Goal: Task Accomplishment & Management: Manage account settings

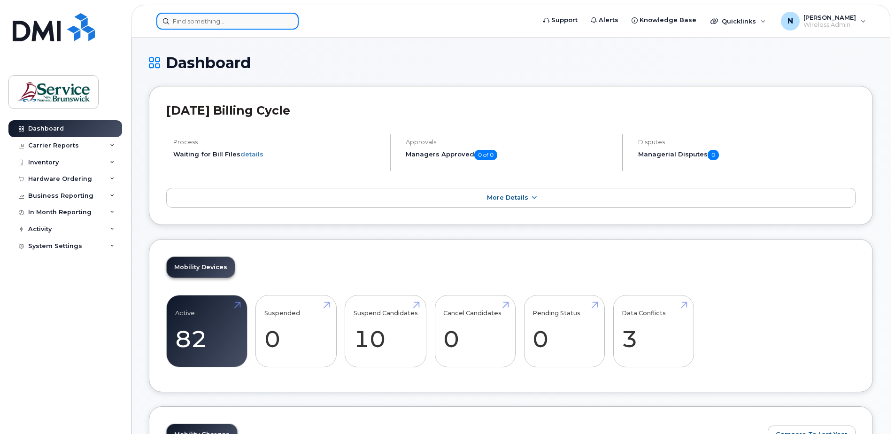
click at [255, 15] on input at bounding box center [227, 21] width 142 height 17
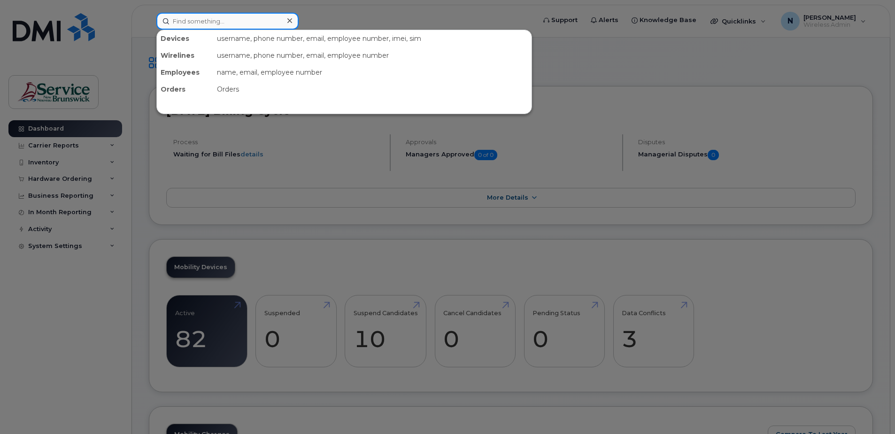
paste input "5064618639"
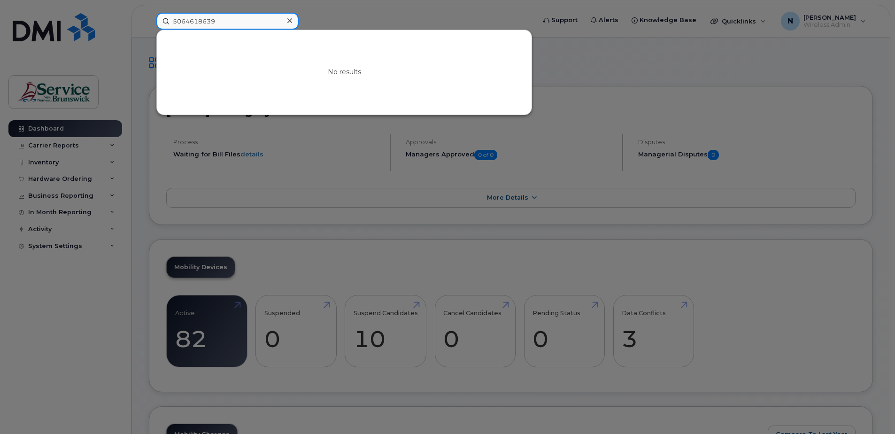
click at [219, 18] on input "5064618639" at bounding box center [227, 21] width 142 height 17
drag, startPoint x: 218, startPoint y: 25, endPoint x: 149, endPoint y: 13, distance: 69.7
click at [149, 13] on div "5064618639 No results" at bounding box center [343, 21] width 388 height 17
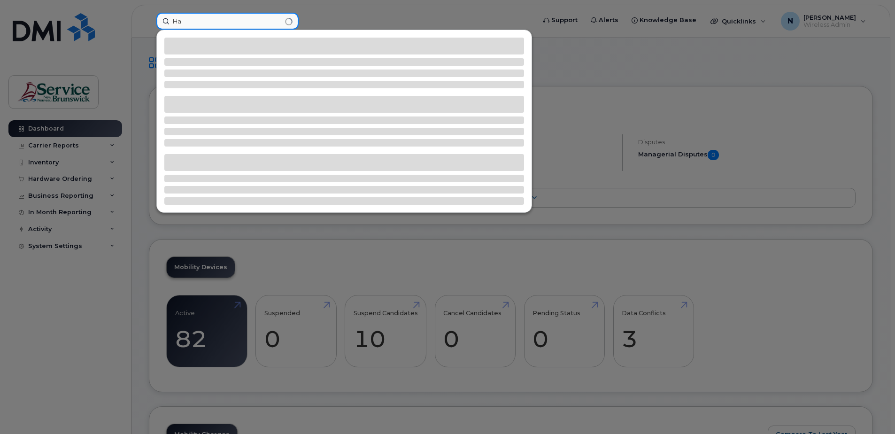
type input "H"
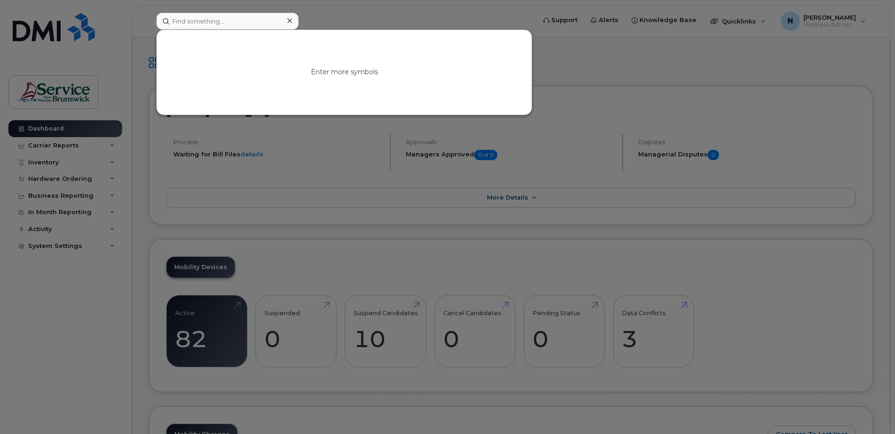
click at [762, 261] on div at bounding box center [447, 217] width 895 height 434
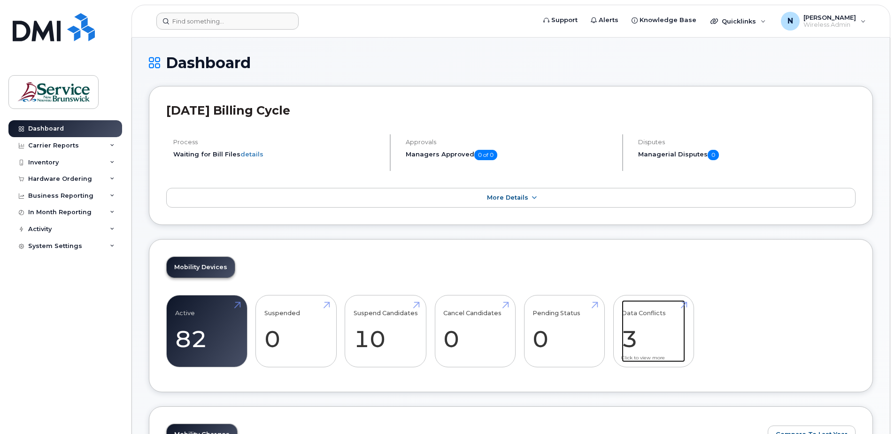
click at [651, 317] on link "Data Conflicts 3" at bounding box center [653, 331] width 63 height 62
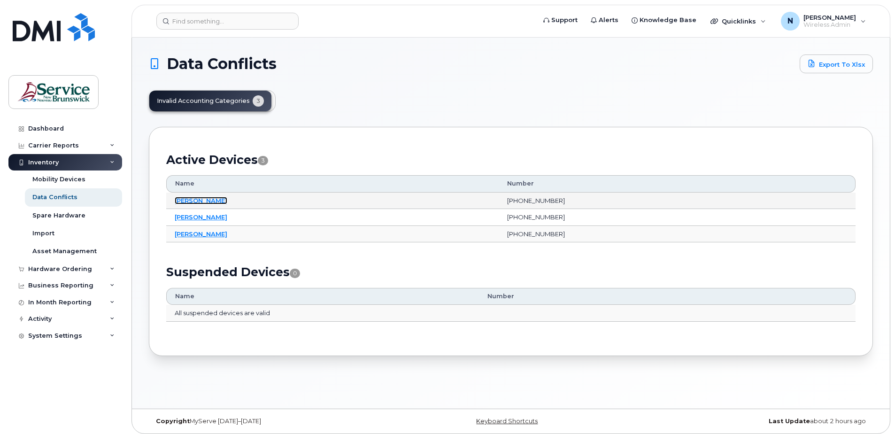
click at [181, 199] on link "Joshua Thomson" at bounding box center [201, 201] width 53 height 8
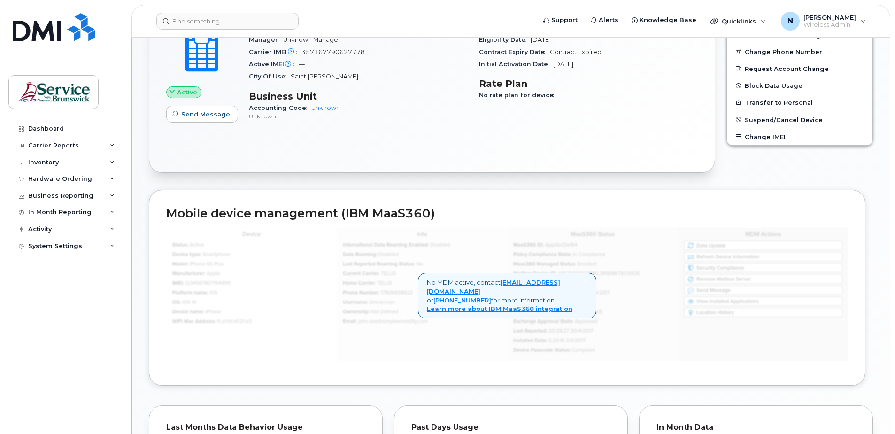
scroll to position [141, 0]
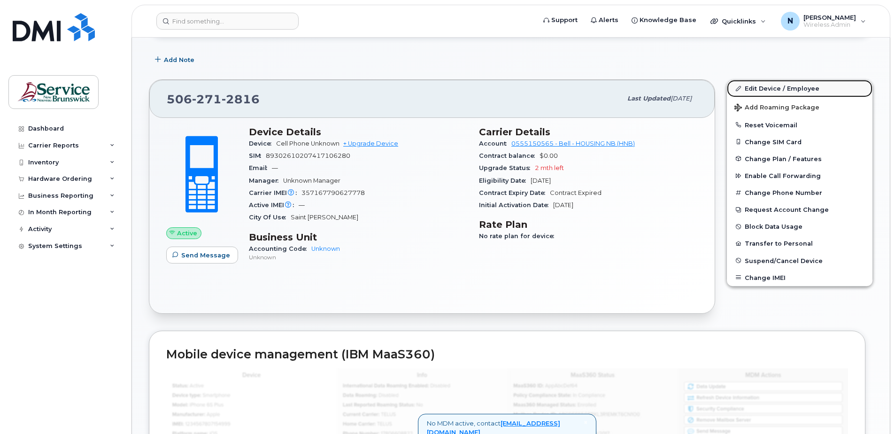
click at [779, 90] on link "Edit Device / Employee" at bounding box center [800, 88] width 146 height 17
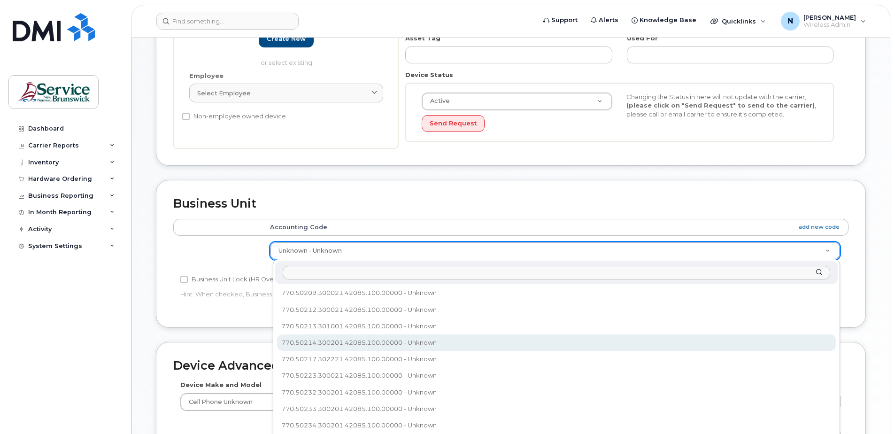
scroll to position [277, 0]
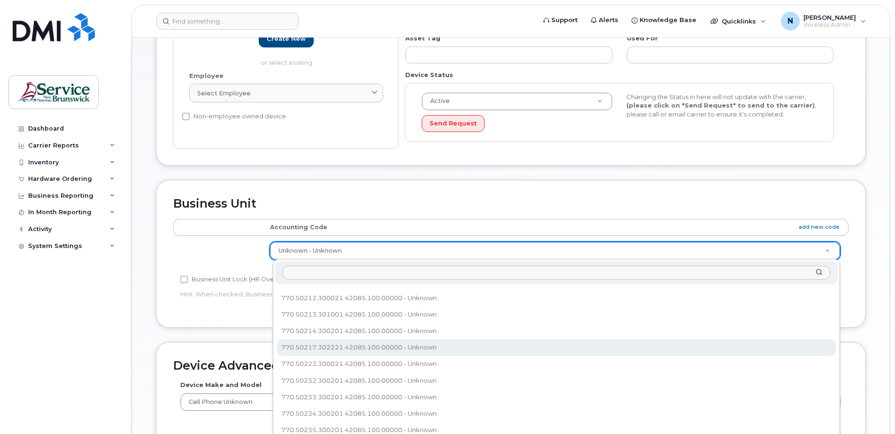
select select "35644322"
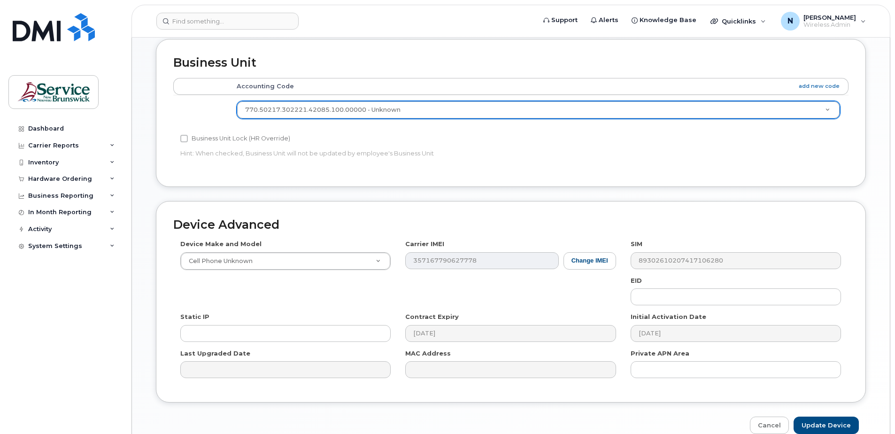
scroll to position [389, 0]
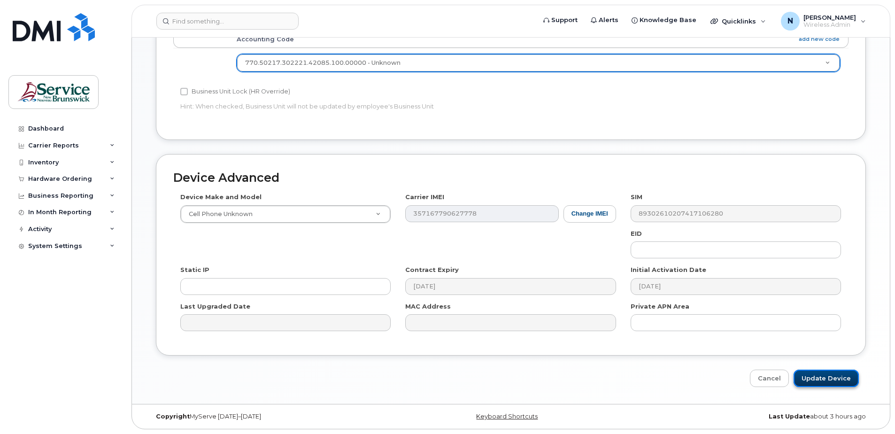
click at [814, 374] on input "Update Device" at bounding box center [825, 377] width 65 height 17
type input "Saving..."
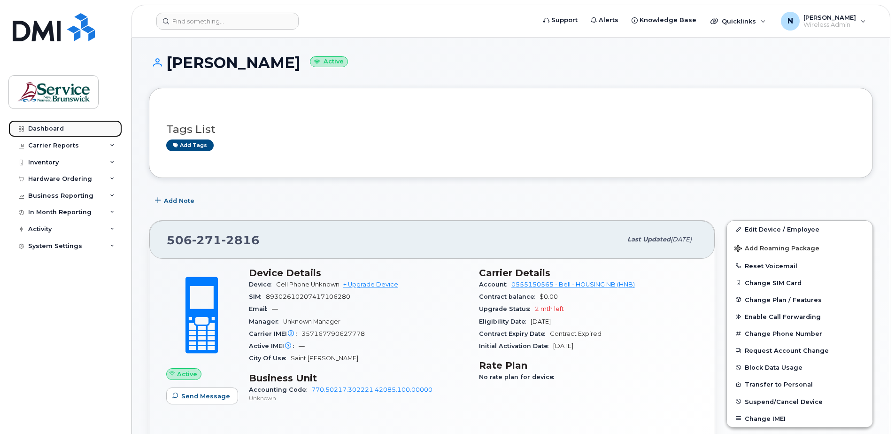
click at [76, 123] on link "Dashboard" at bounding box center [65, 128] width 114 height 17
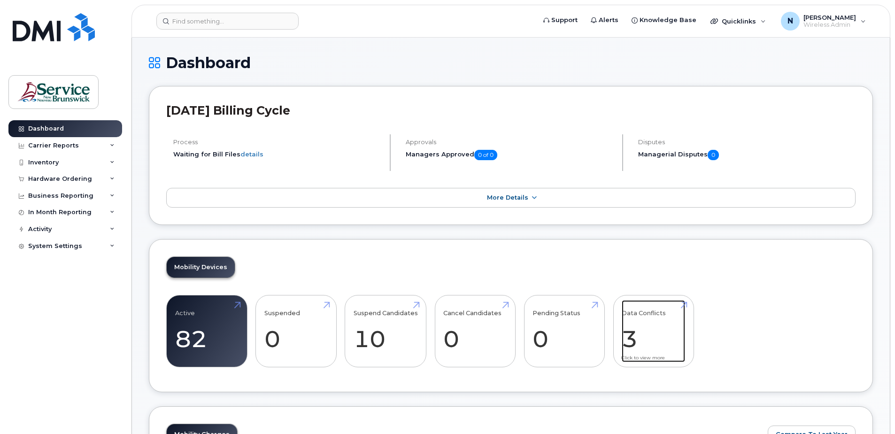
click at [645, 318] on link "Data Conflicts 3" at bounding box center [653, 331] width 63 height 62
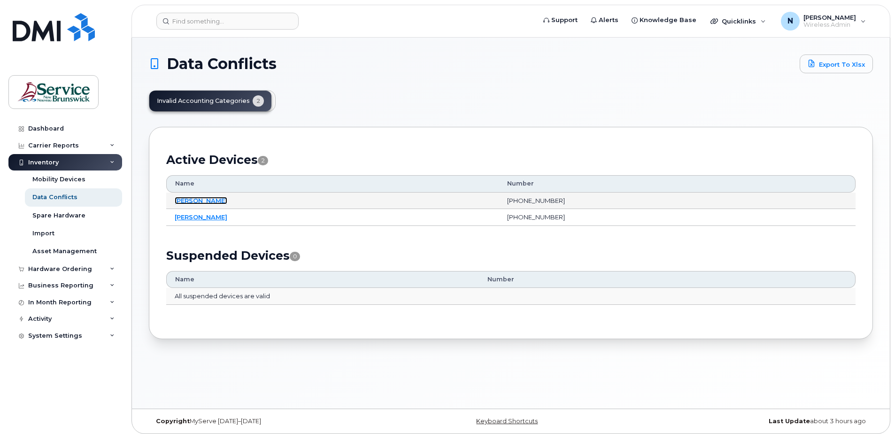
click at [181, 200] on link "[PERSON_NAME]" at bounding box center [201, 201] width 53 height 8
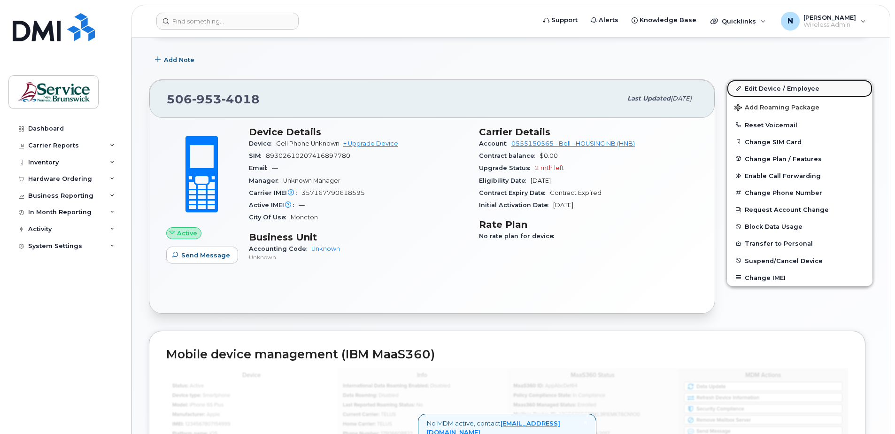
scroll to position [132, 0]
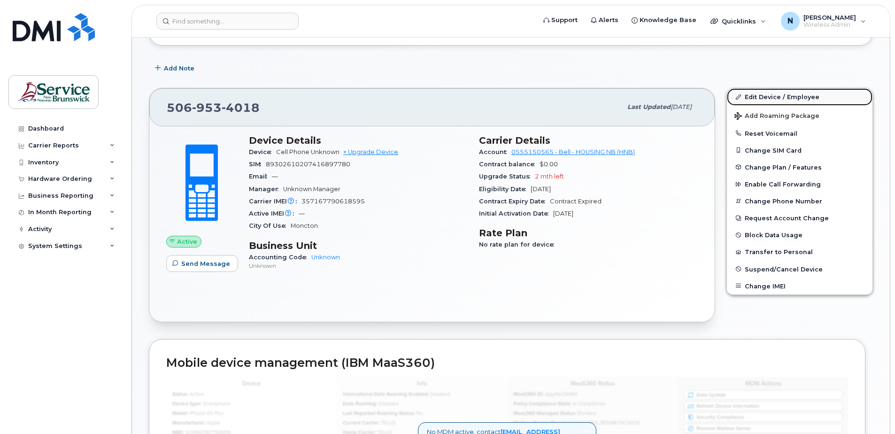
click at [773, 98] on link "Edit Device / Employee" at bounding box center [800, 96] width 146 height 17
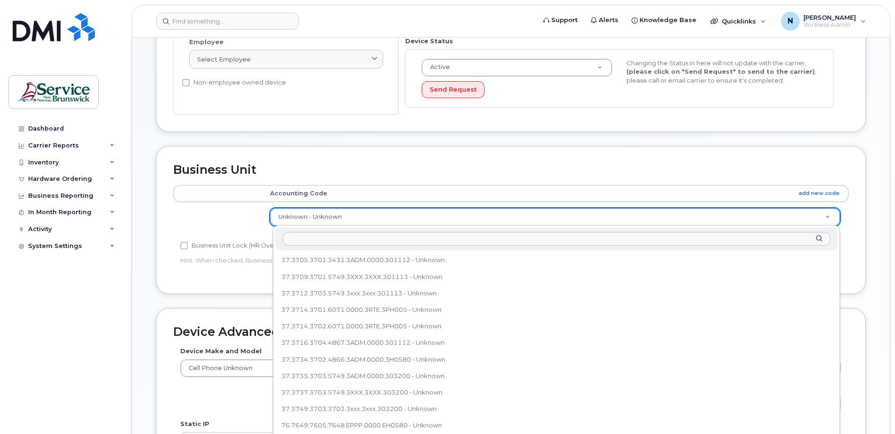
scroll to position [273, 0]
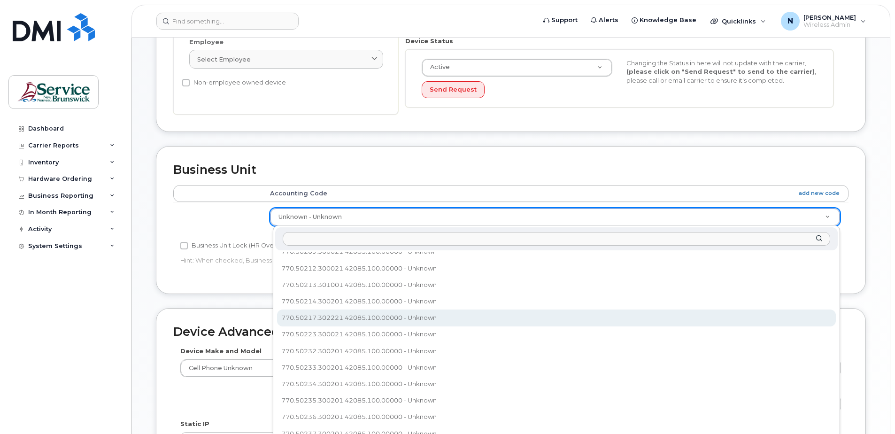
select select "35644322"
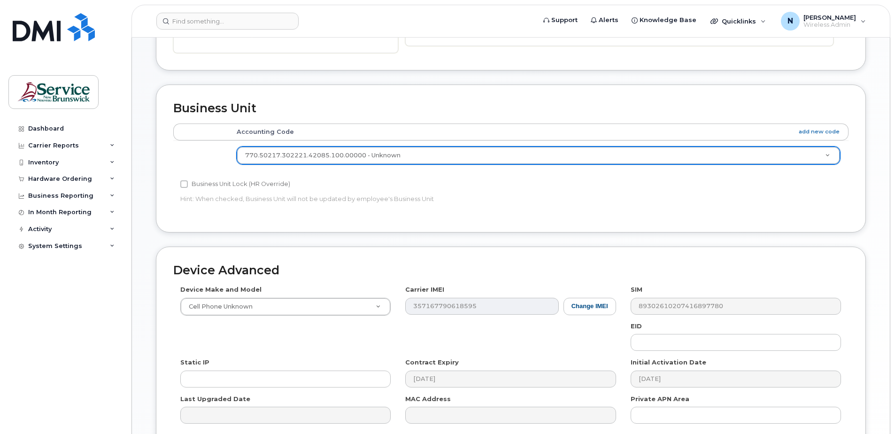
scroll to position [389, 0]
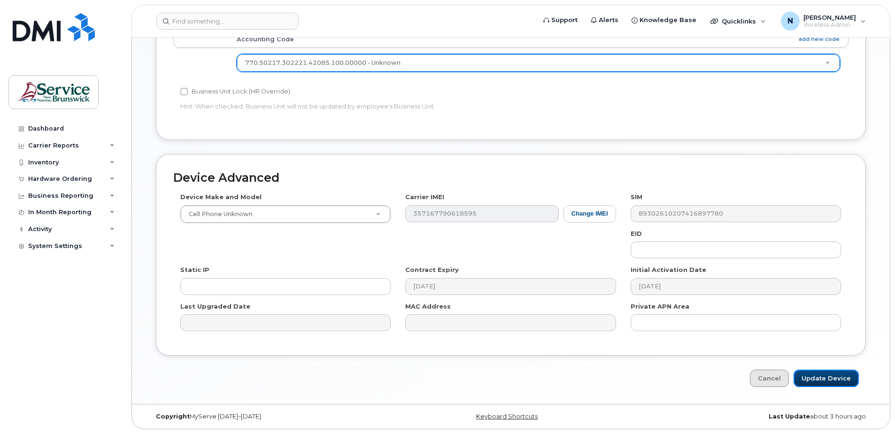
drag, startPoint x: 813, startPoint y: 377, endPoint x: 764, endPoint y: 384, distance: 49.3
click at [813, 377] on input "Update Device" at bounding box center [825, 377] width 65 height 17
type input "Saving..."
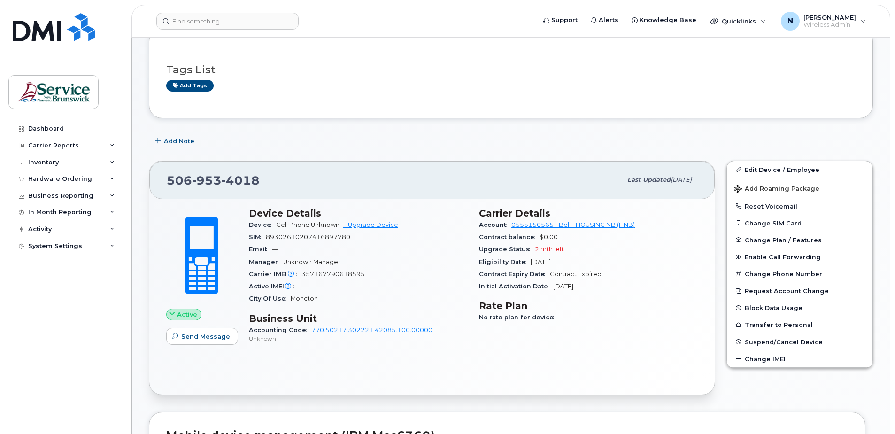
scroll to position [47, 0]
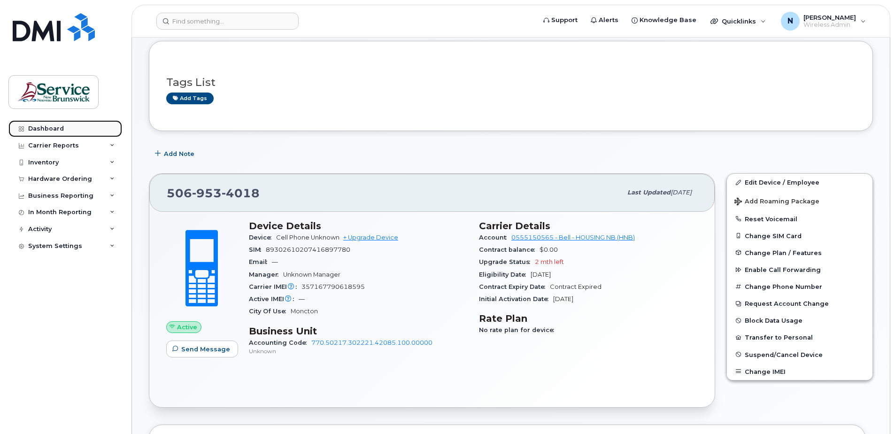
click at [71, 132] on link "Dashboard" at bounding box center [65, 128] width 114 height 17
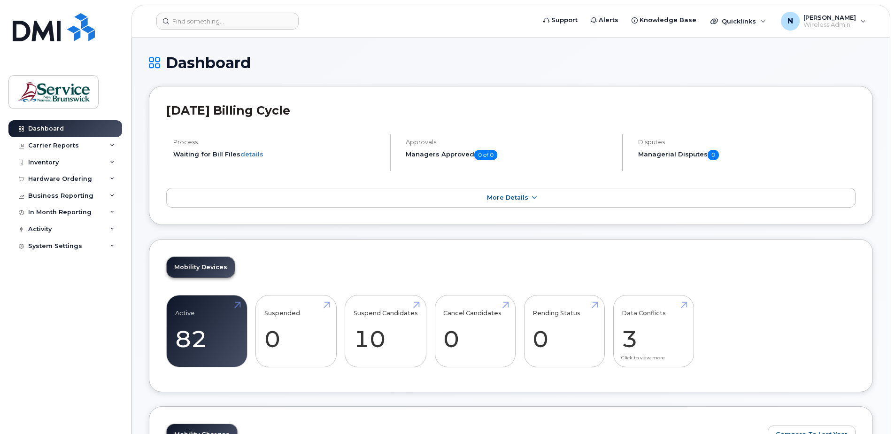
click at [644, 271] on div "Mobility Devices Active 82 Suspended 0 Suspend Candidates 10 Cancel Candidates …" at bounding box center [511, 316] width 724 height 154
click at [655, 329] on link "Data Conflicts 3" at bounding box center [653, 331] width 63 height 62
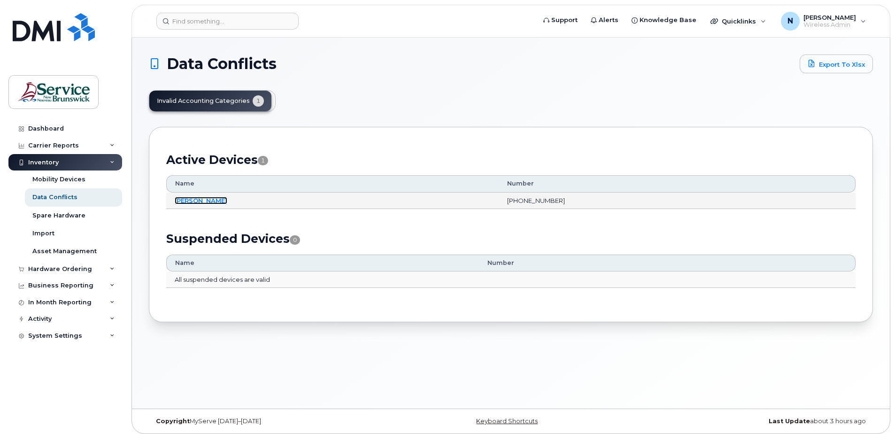
click at [205, 199] on link "[PERSON_NAME]" at bounding box center [201, 201] width 53 height 8
drag, startPoint x: 192, startPoint y: 200, endPoint x: 65, endPoint y: 184, distance: 128.1
click at [192, 200] on link "[PERSON_NAME]" at bounding box center [201, 201] width 53 height 8
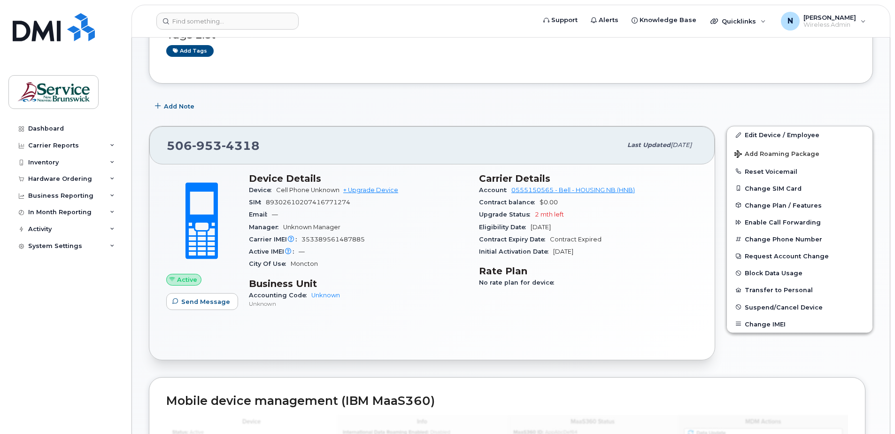
scroll to position [94, 0]
drag, startPoint x: 764, startPoint y: 139, endPoint x: 753, endPoint y: 148, distance: 14.7
click at [764, 139] on link "Edit Device / Employee" at bounding box center [800, 135] width 146 height 17
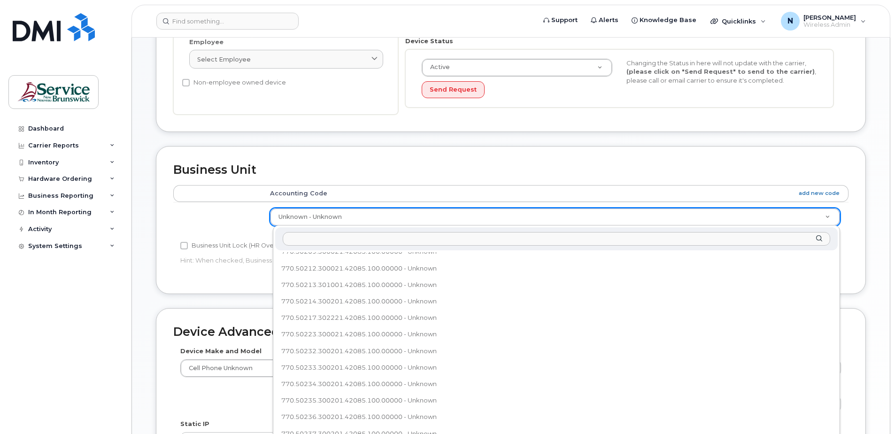
scroll to position [265, 0]
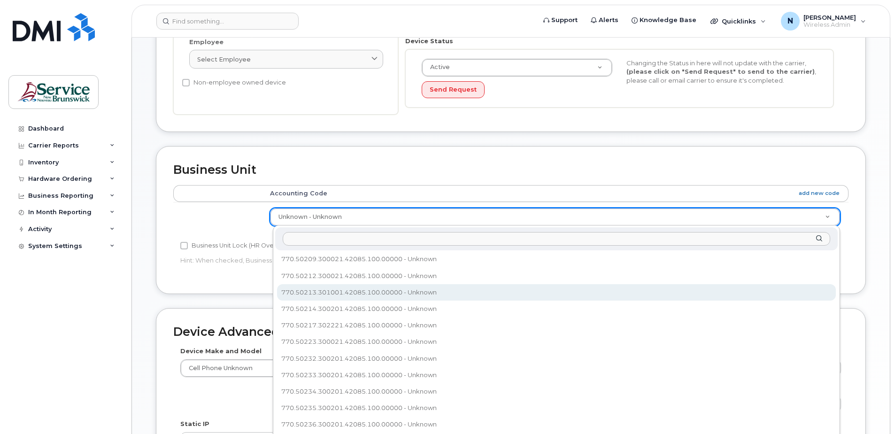
select select "35644326"
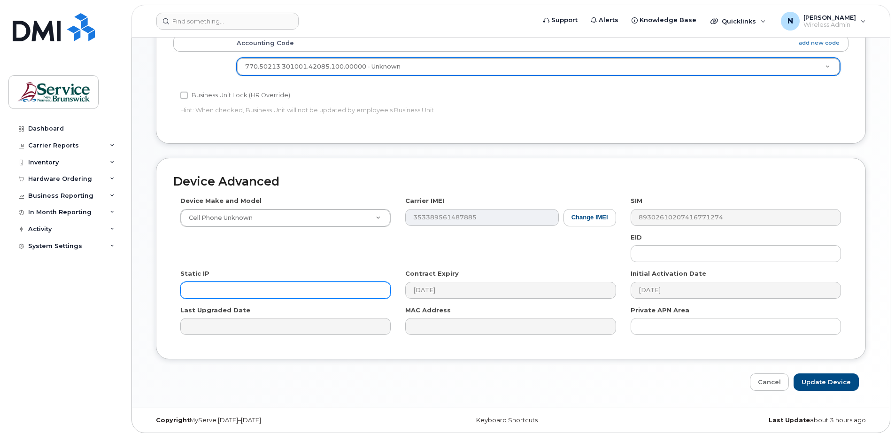
scroll to position [389, 0]
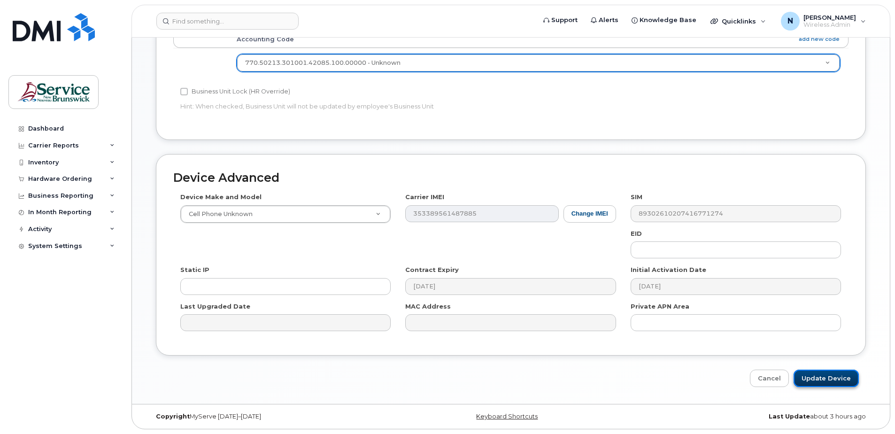
click at [828, 378] on input "Update Device" at bounding box center [825, 377] width 65 height 17
type input "Saving..."
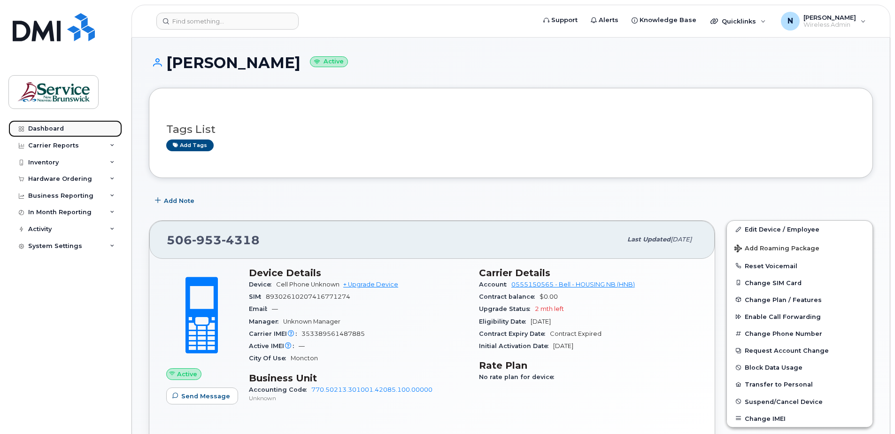
click at [60, 127] on div "Dashboard" at bounding box center [46, 129] width 36 height 8
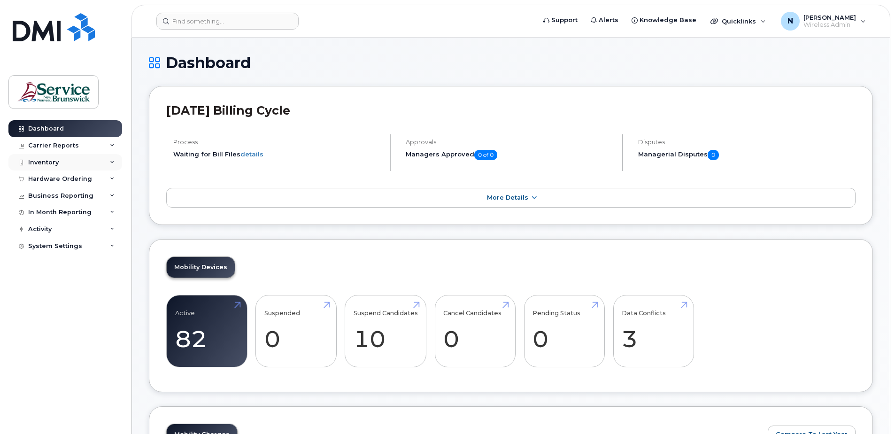
click at [112, 162] on icon at bounding box center [112, 162] width 5 height 5
